Goal: Information Seeking & Learning: Learn about a topic

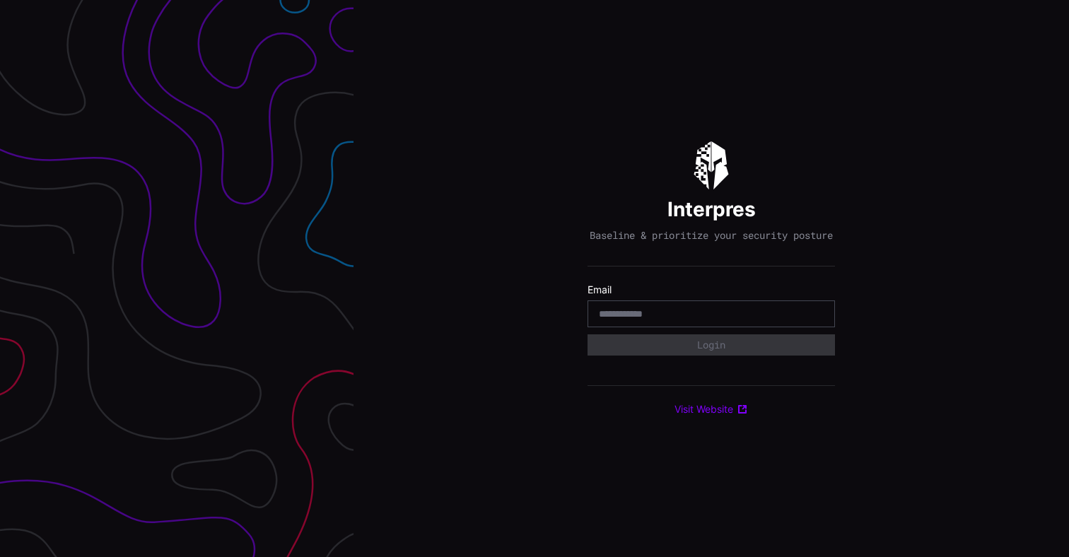
type input "*"
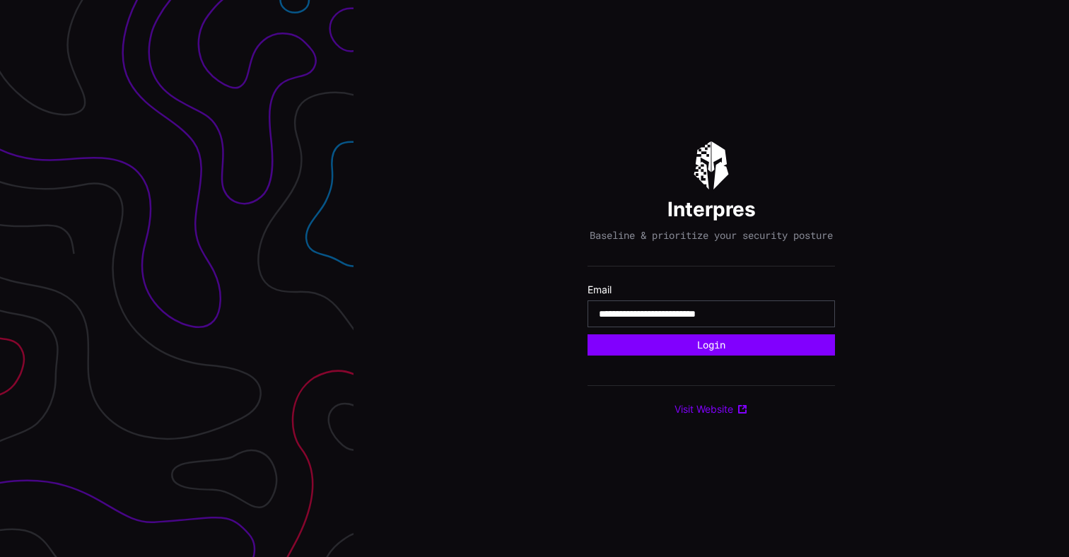
type input "**********"
click at [588, 334] on button "Login" at bounding box center [711, 344] width 247 height 21
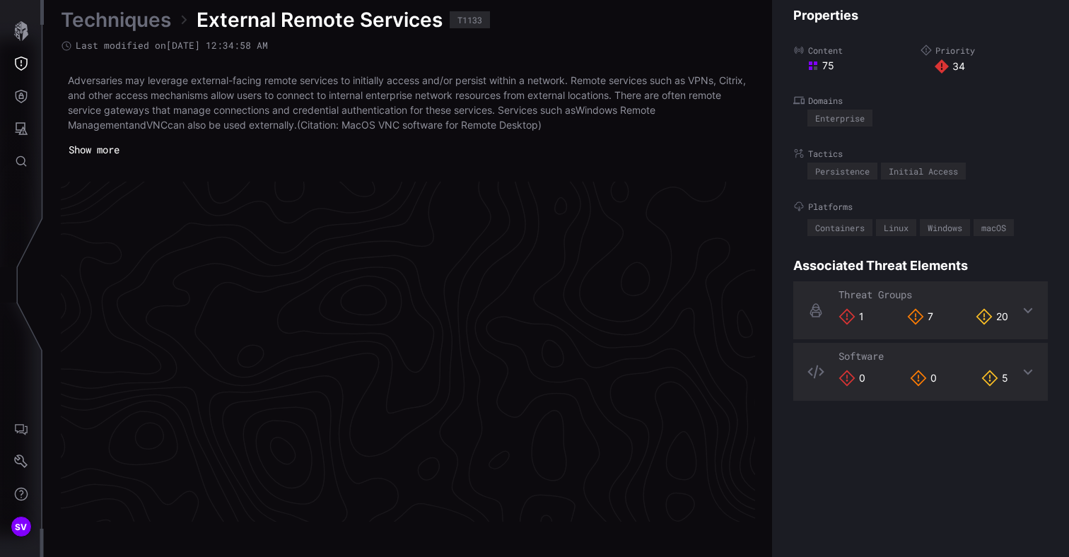
scroll to position [3017, 718]
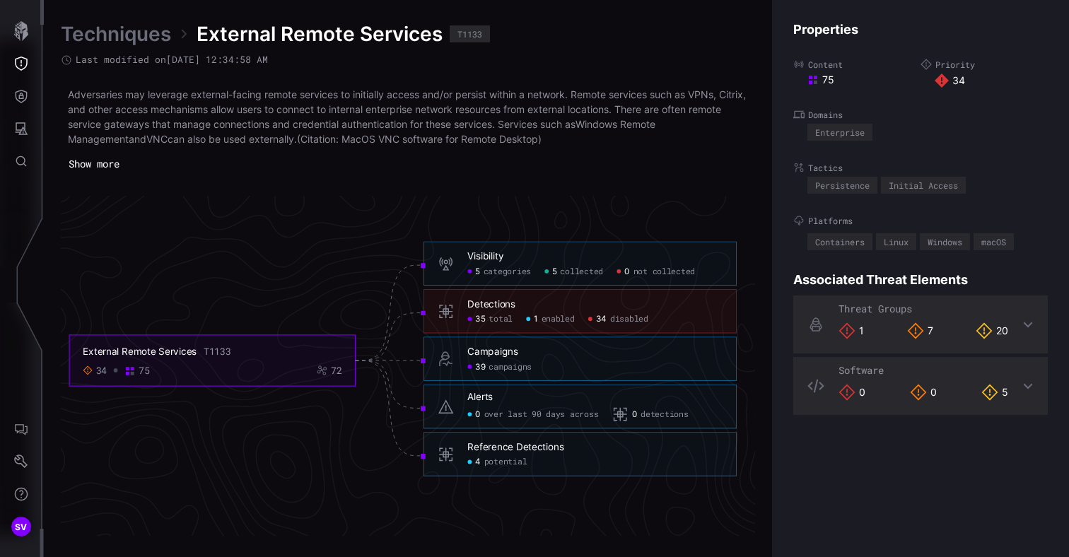
click at [520, 468] on div "Reference Detections 4 potential" at bounding box center [579, 455] width 313 height 45
click at [519, 457] on span "potential" at bounding box center [505, 462] width 43 height 11
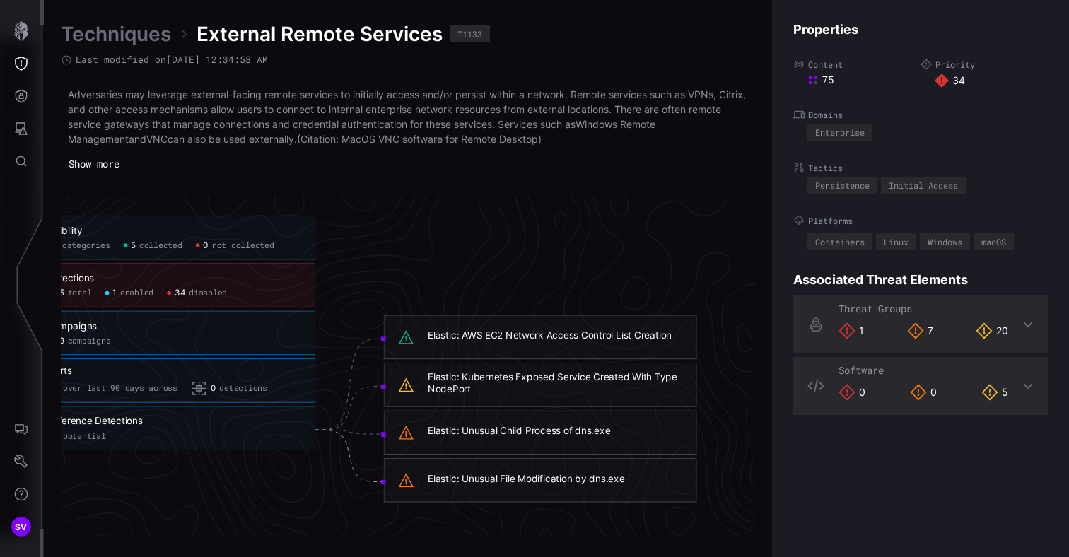
scroll to position [3017, 939]
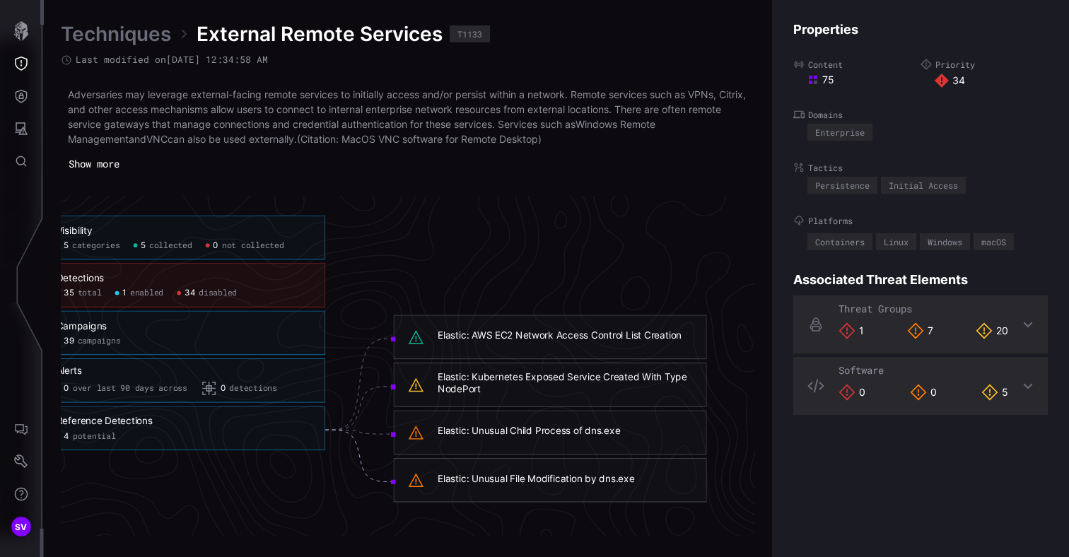
click at [554, 431] on div "Elastic: Unusual Child Process of dns.exe" at bounding box center [529, 431] width 182 height 13
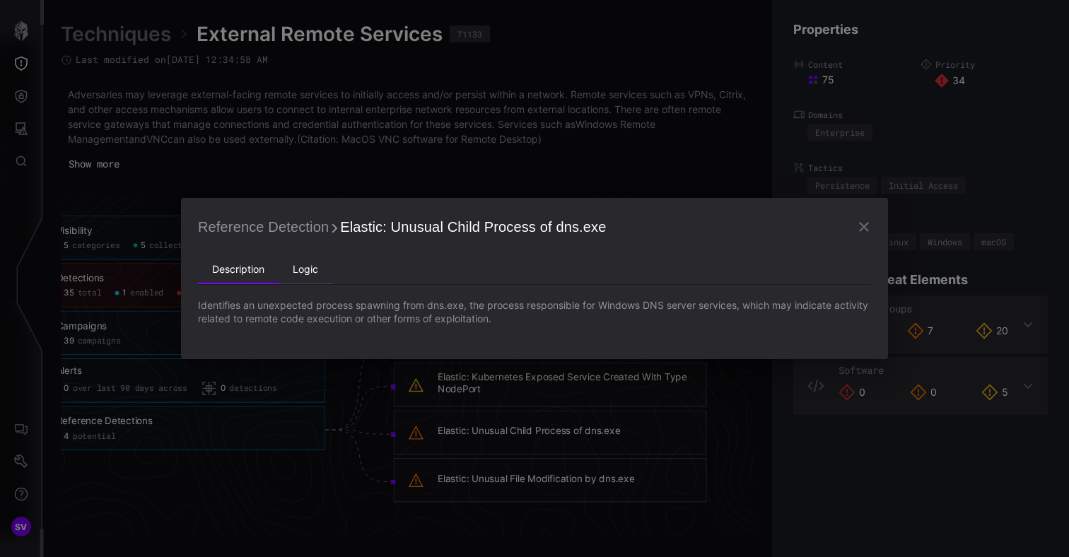
click at [312, 273] on li "Logic" at bounding box center [306, 270] width 54 height 28
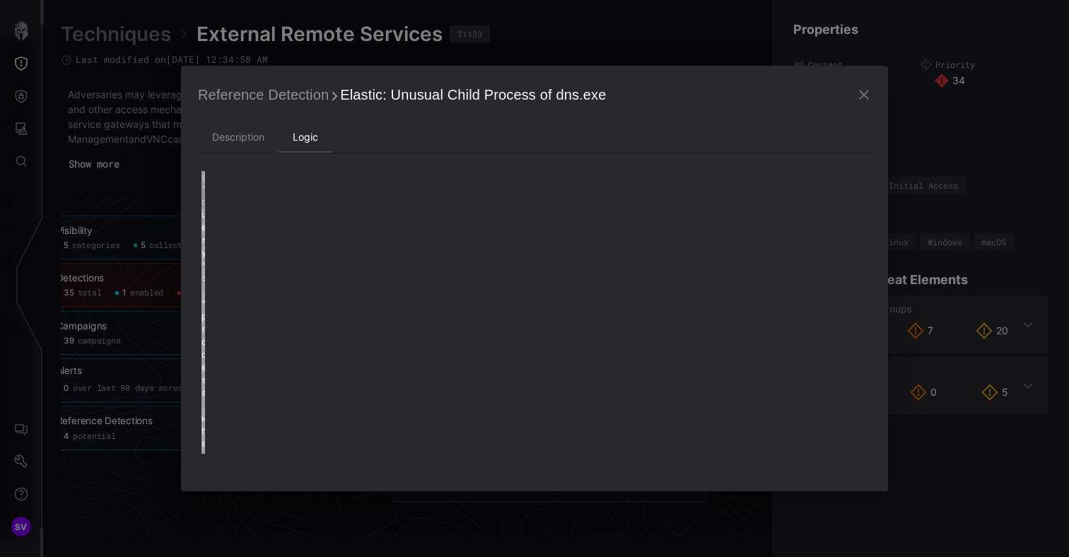
type textarea "**********"
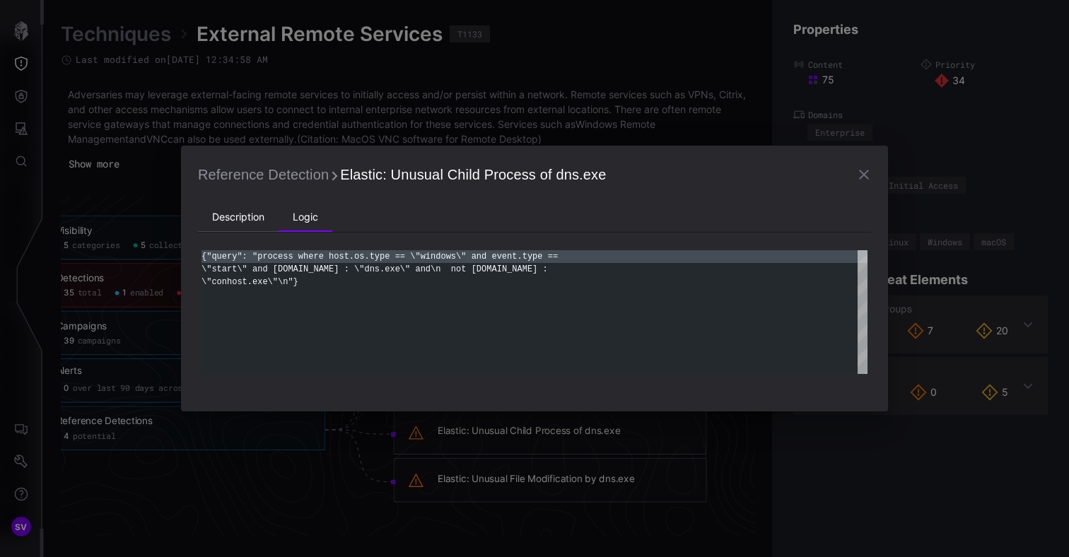
click at [256, 218] on li "Description" at bounding box center [238, 218] width 81 height 28
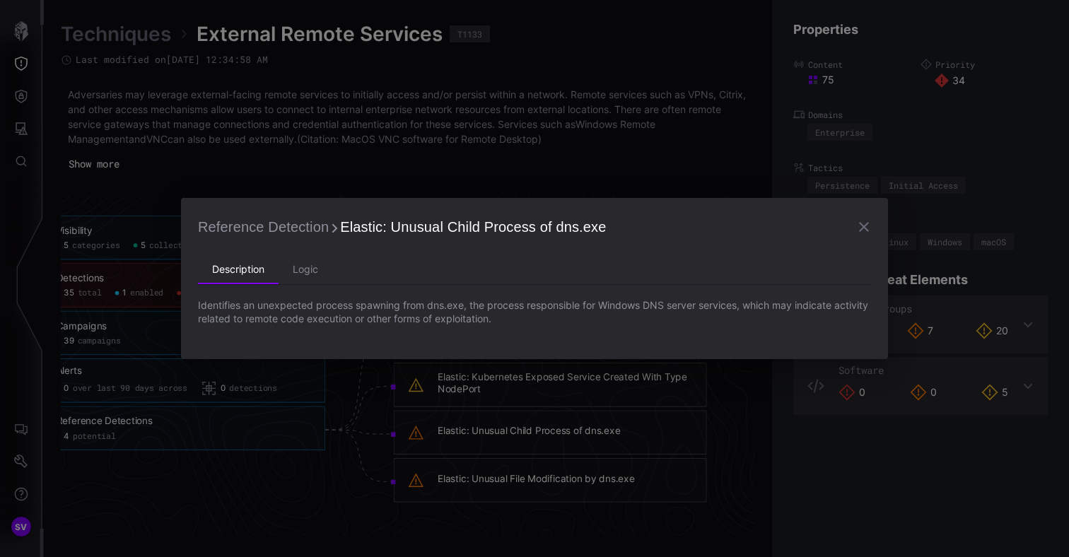
click at [290, 159] on div "Reference Detection Elastic: Unusual Child Process of dns.exe Description Logic…" at bounding box center [534, 278] width 1069 height 557
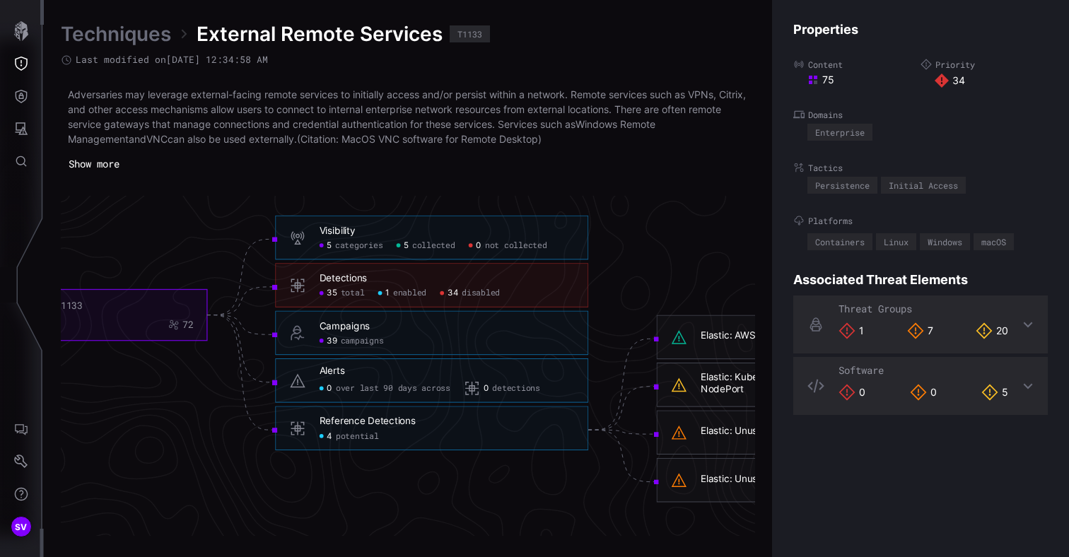
scroll to position [3017, 755]
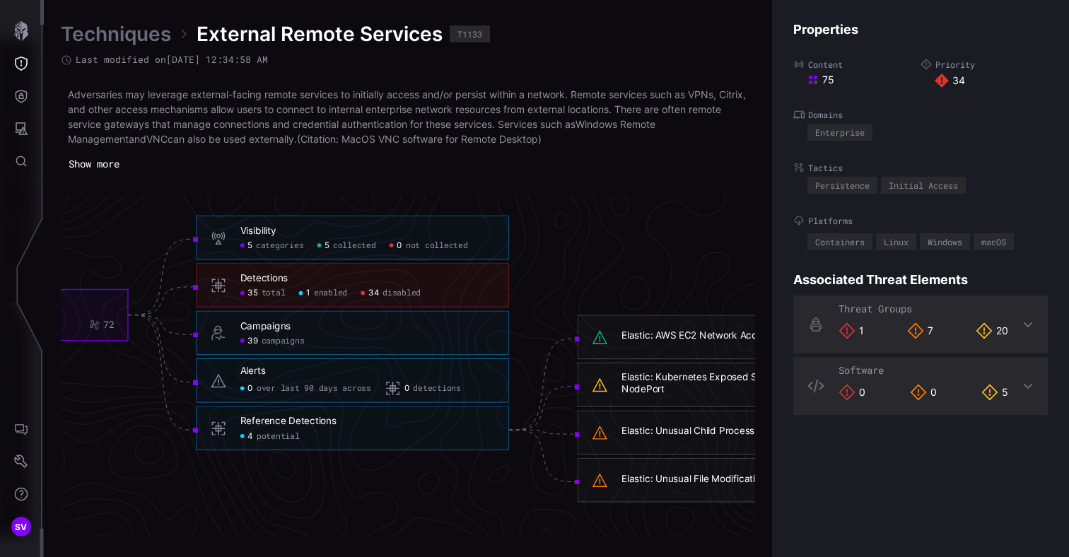
click at [286, 423] on div "Reference Detections" at bounding box center [288, 422] width 96 height 13
click at [24, 492] on icon "Help" at bounding box center [21, 494] width 14 height 14
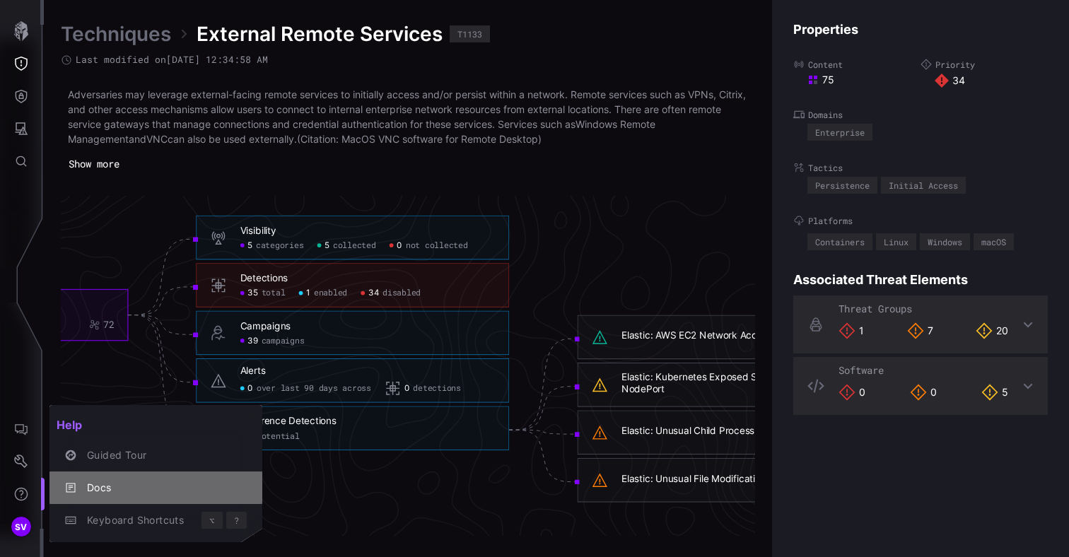
click at [115, 484] on div "Docs" at bounding box center [163, 488] width 167 height 18
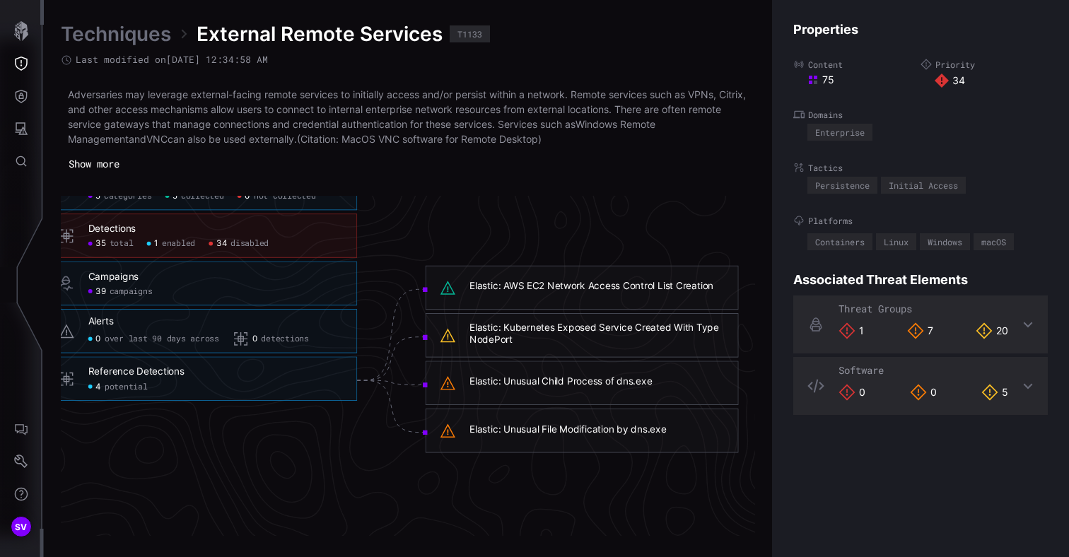
scroll to position [3066, 841]
